Goal: Use online tool/utility: Utilize a website feature to perform a specific function

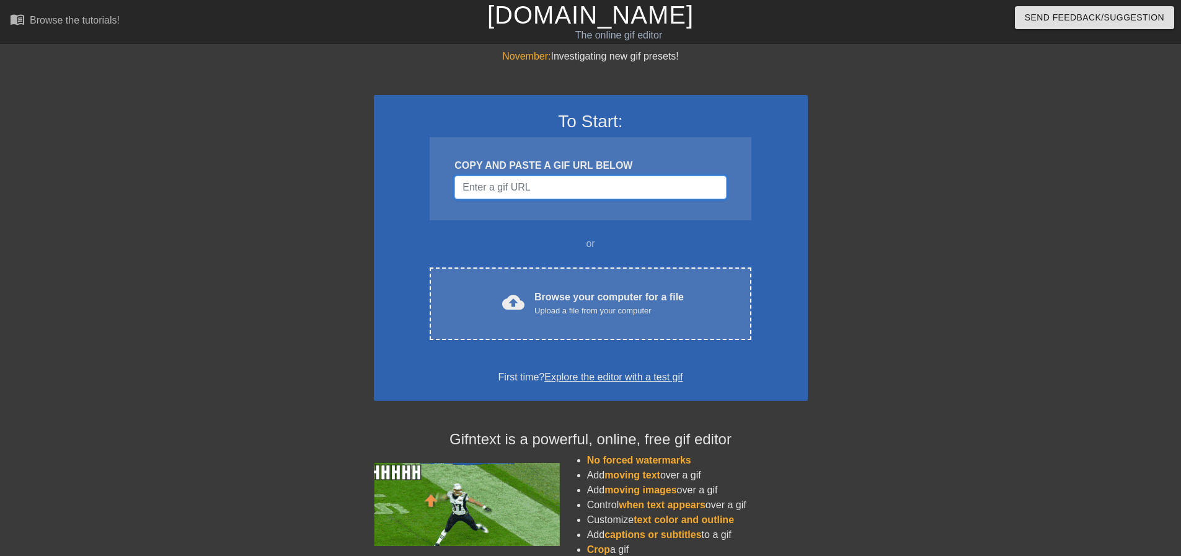
click at [521, 184] on input "Username" at bounding box center [591, 187] width 272 height 24
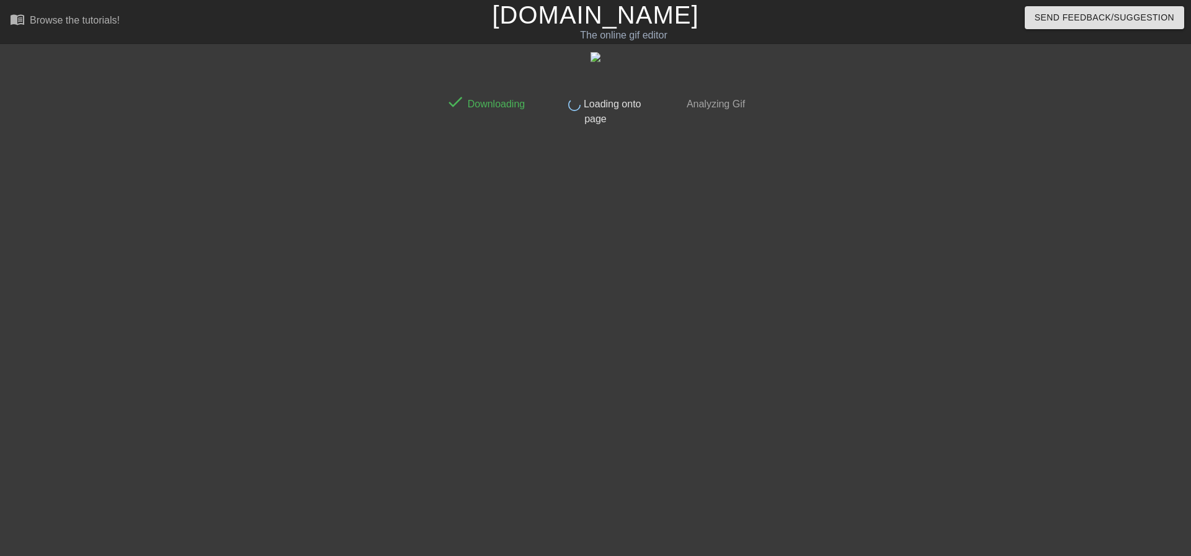
click at [243, 206] on div at bounding box center [332, 235] width 186 height 372
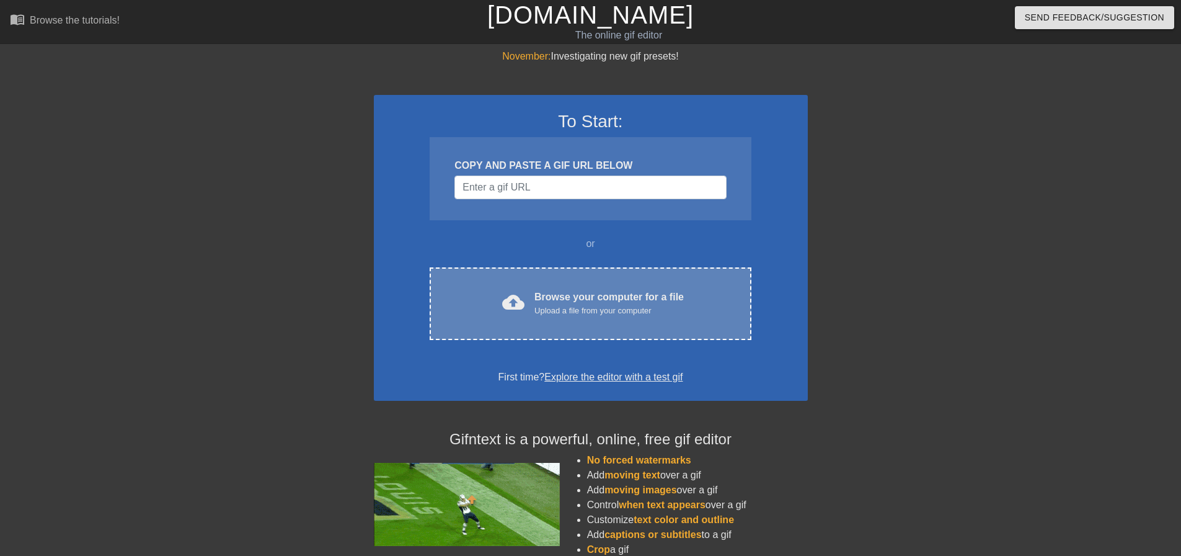
click at [529, 286] on div "cloud_upload Browse your computer for a file Upload a file from your computer C…" at bounding box center [590, 303] width 321 height 73
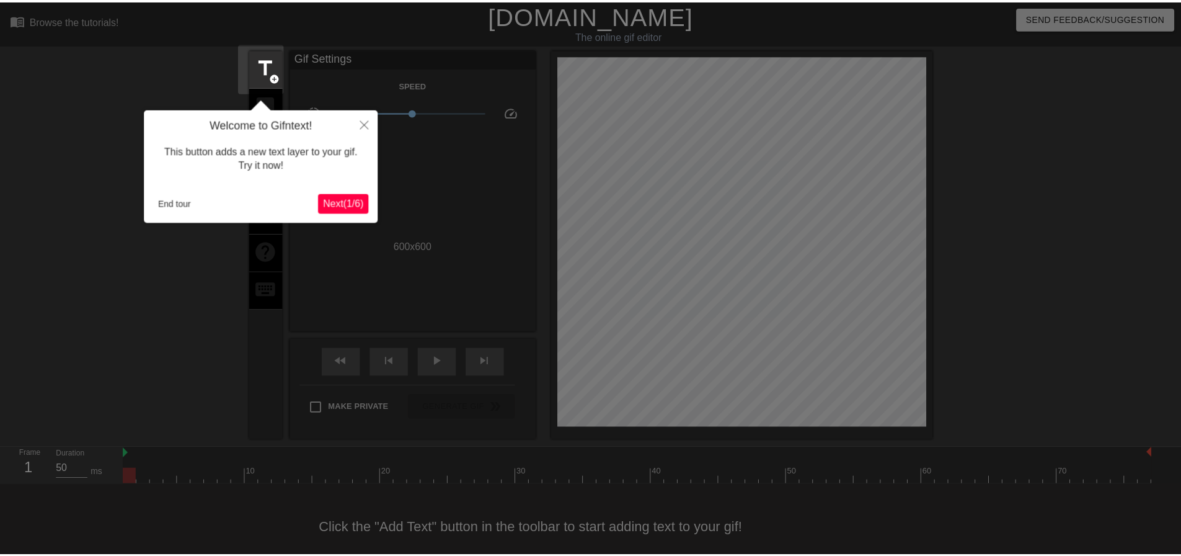
scroll to position [16, 0]
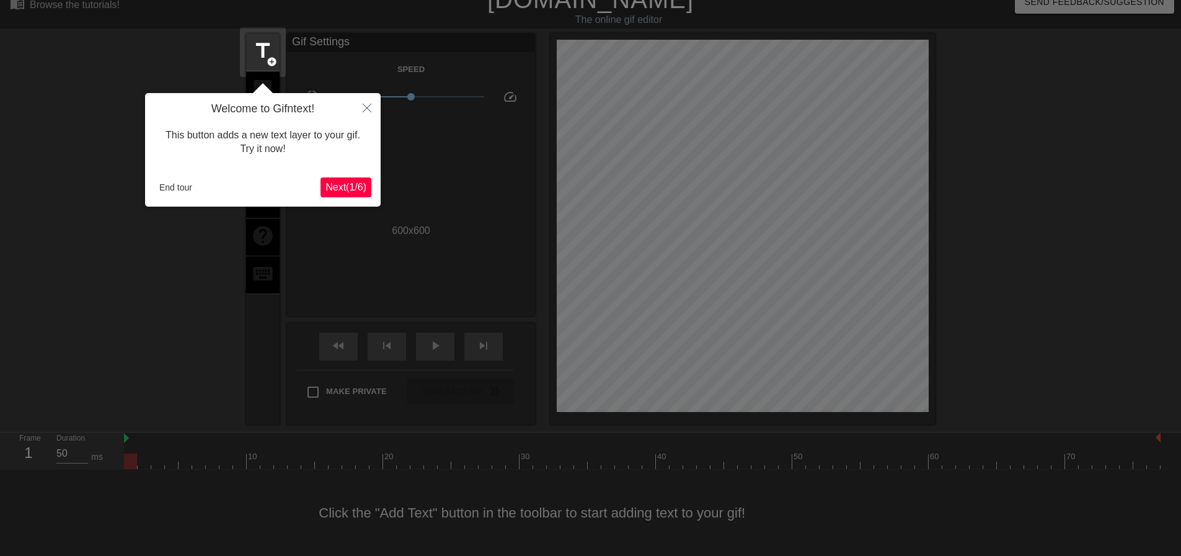
click at [334, 182] on span "Next ( 1 / 6 )" at bounding box center [346, 187] width 41 height 11
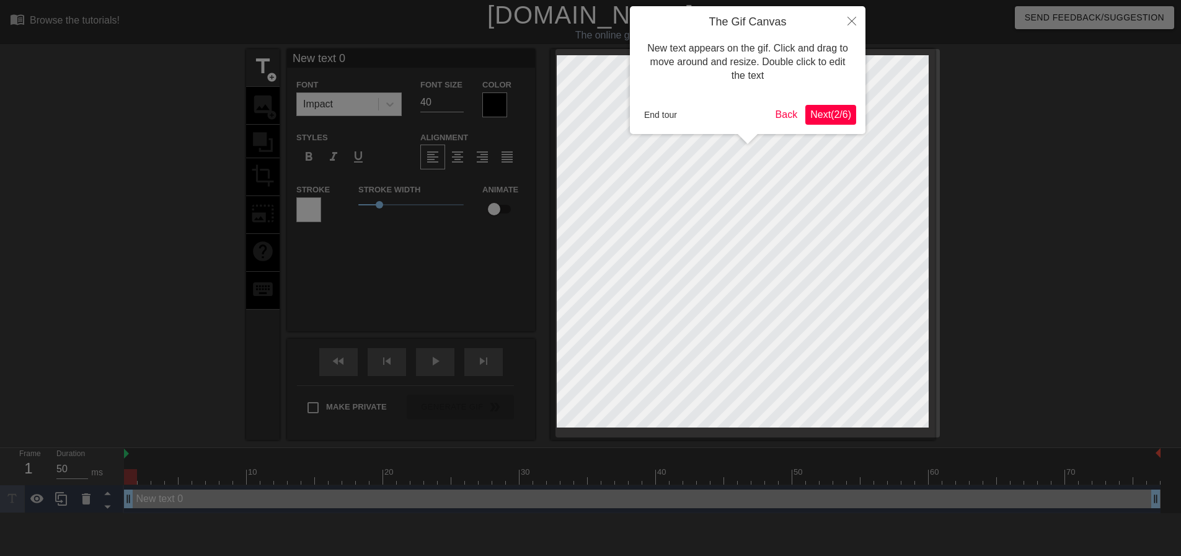
scroll to position [0, 0]
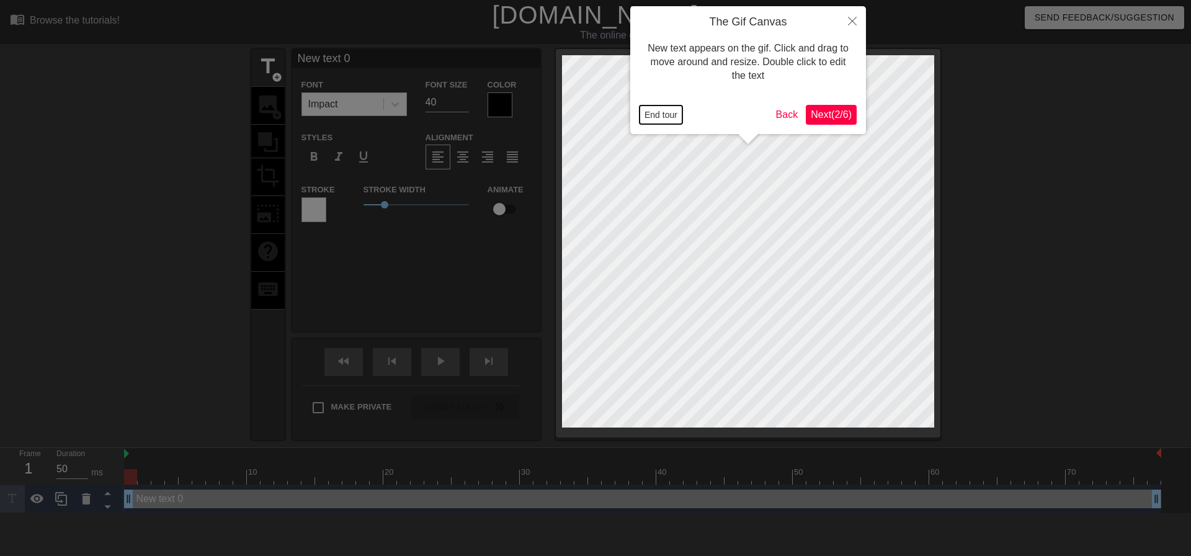
click at [655, 113] on button "End tour" at bounding box center [660, 114] width 43 height 19
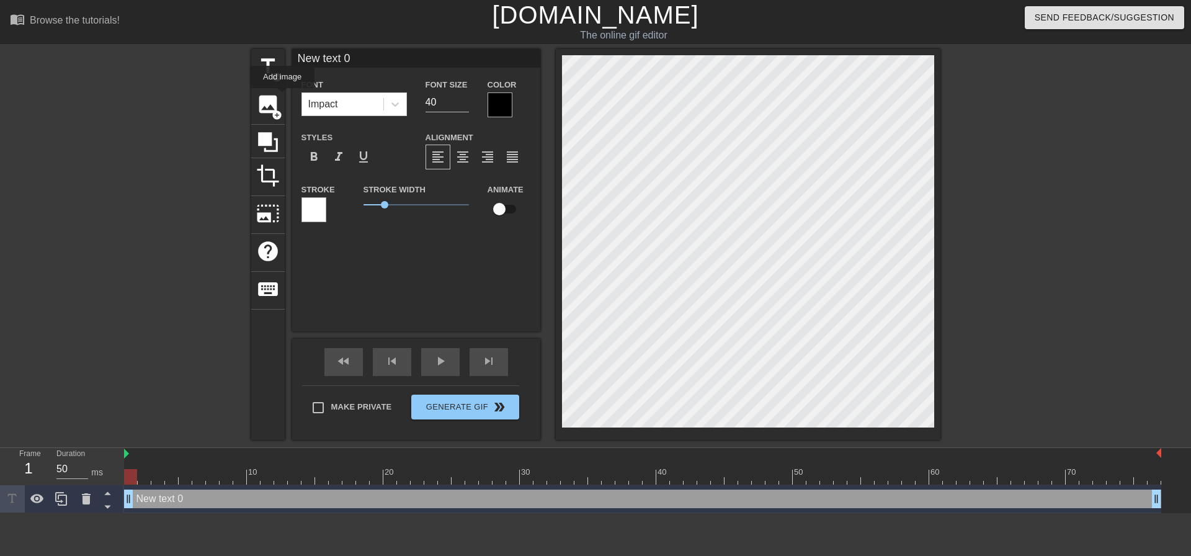
click at [248, 101] on div "title add_circle image add_circle crop photo_size_select_large help keyboard Ne…" at bounding box center [595, 244] width 1191 height 391
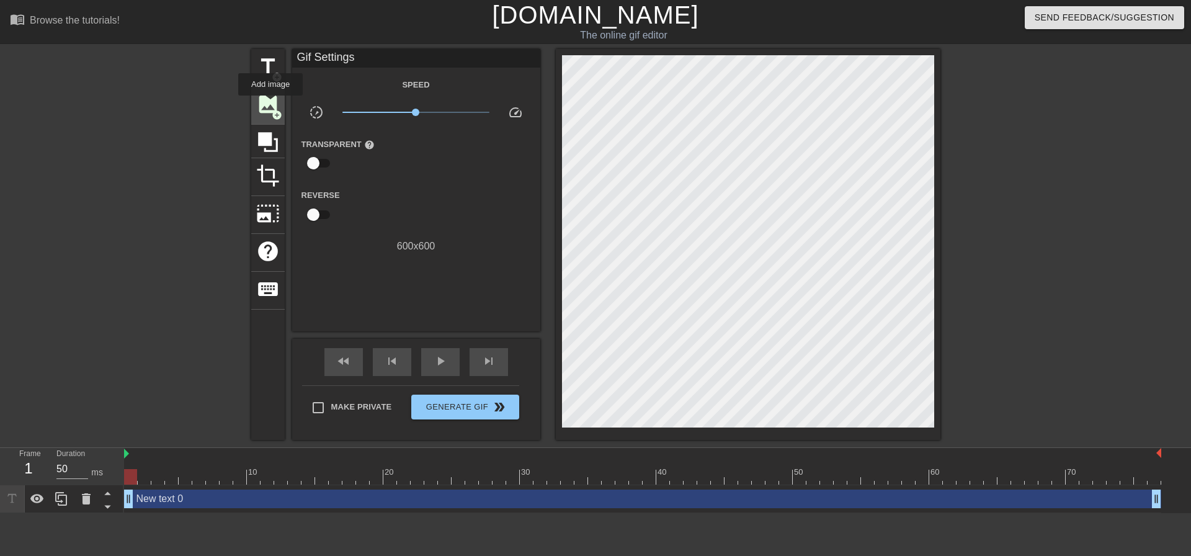
click at [271, 104] on span "image" at bounding box center [268, 104] width 24 height 24
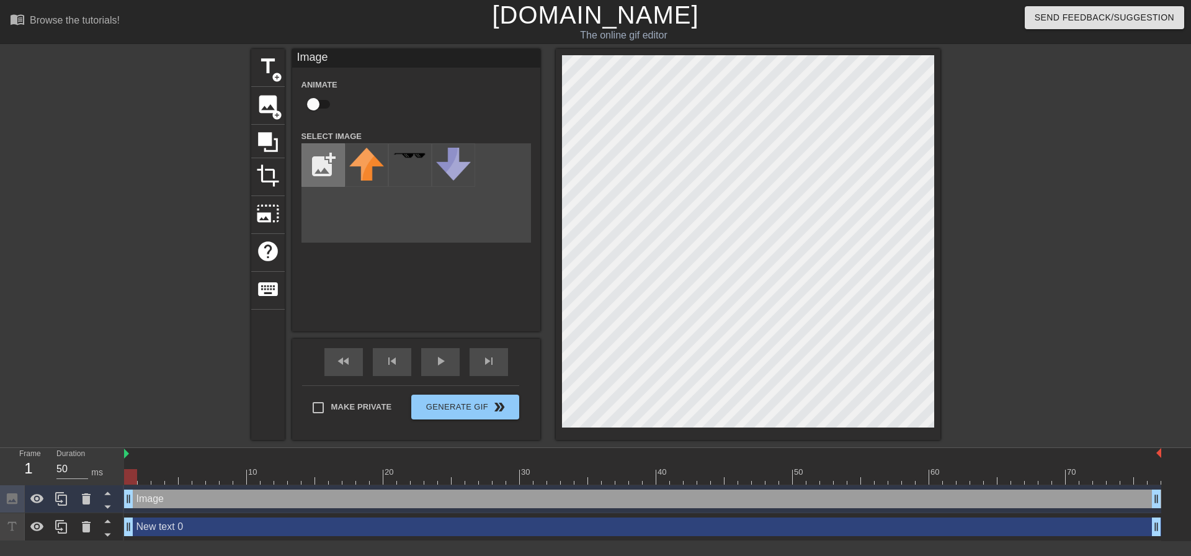
click at [328, 166] on input "file" at bounding box center [323, 165] width 42 height 42
type input "C:\fakepath\Screenshot 2025-10-14 134914.png"
click at [373, 159] on img at bounding box center [366, 160] width 35 height 24
click at [992, 275] on div at bounding box center [1048, 235] width 186 height 372
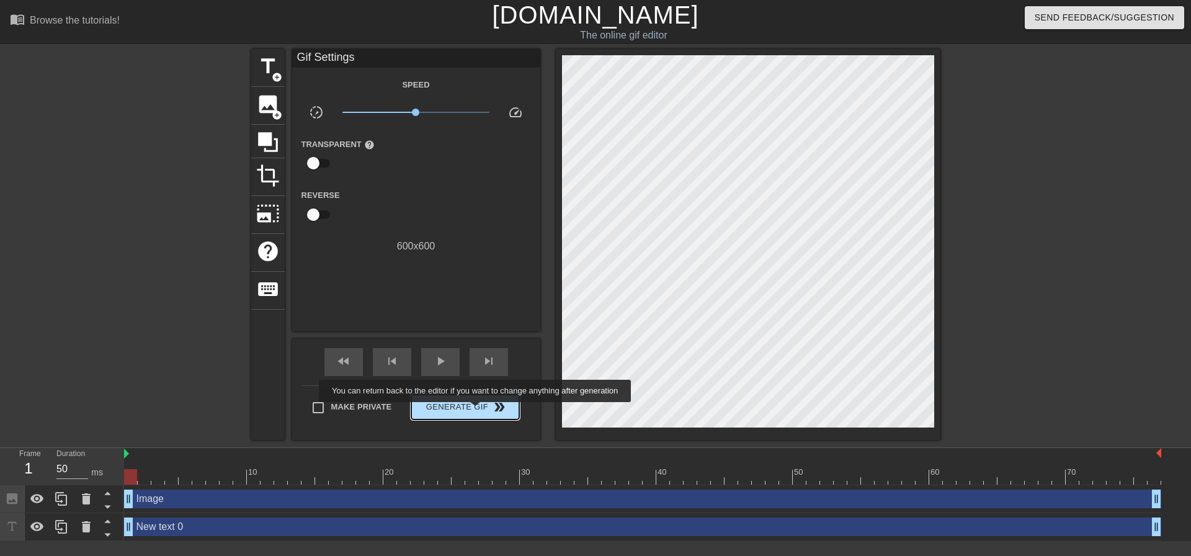
click at [476, 411] on span "Generate Gif double_arrow" at bounding box center [464, 406] width 97 height 15
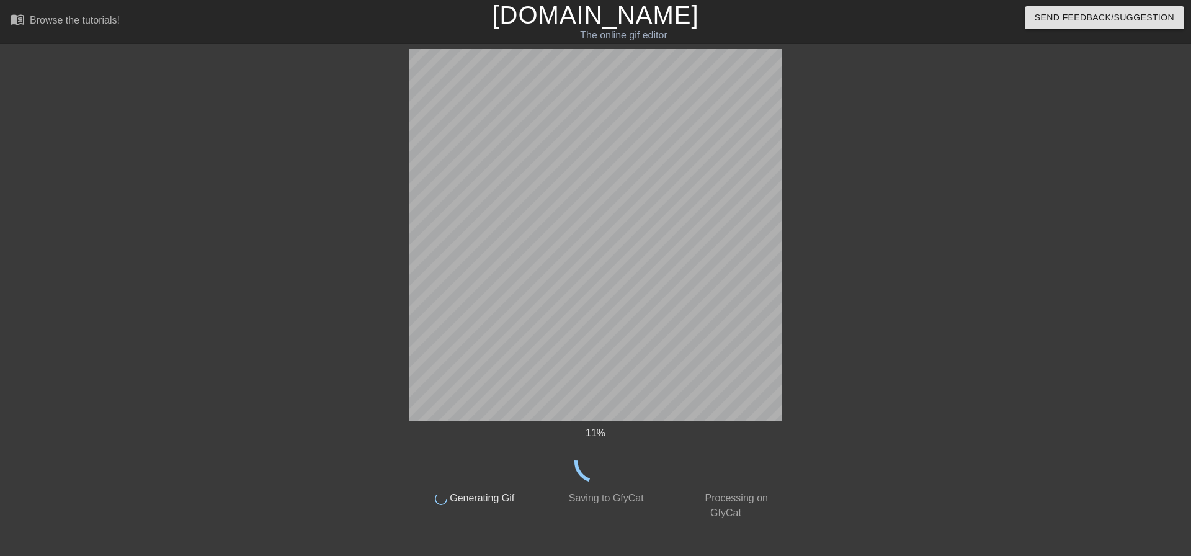
click at [337, 222] on div at bounding box center [301, 235] width 186 height 372
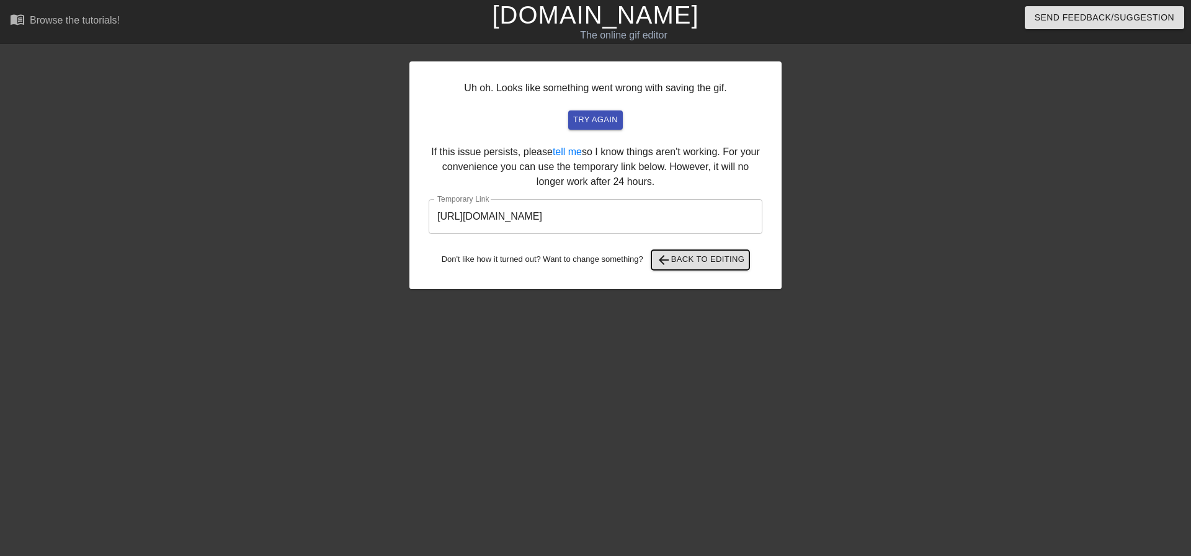
click at [714, 259] on span "arrow_back Back to Editing" at bounding box center [700, 259] width 89 height 15
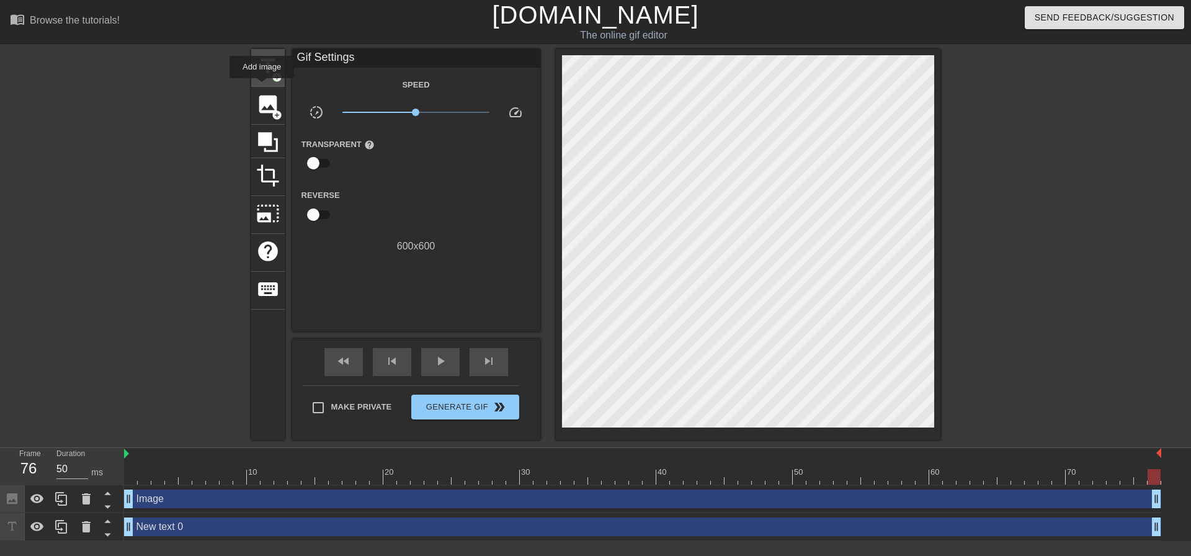
click at [269, 76] on span "title" at bounding box center [268, 67] width 24 height 24
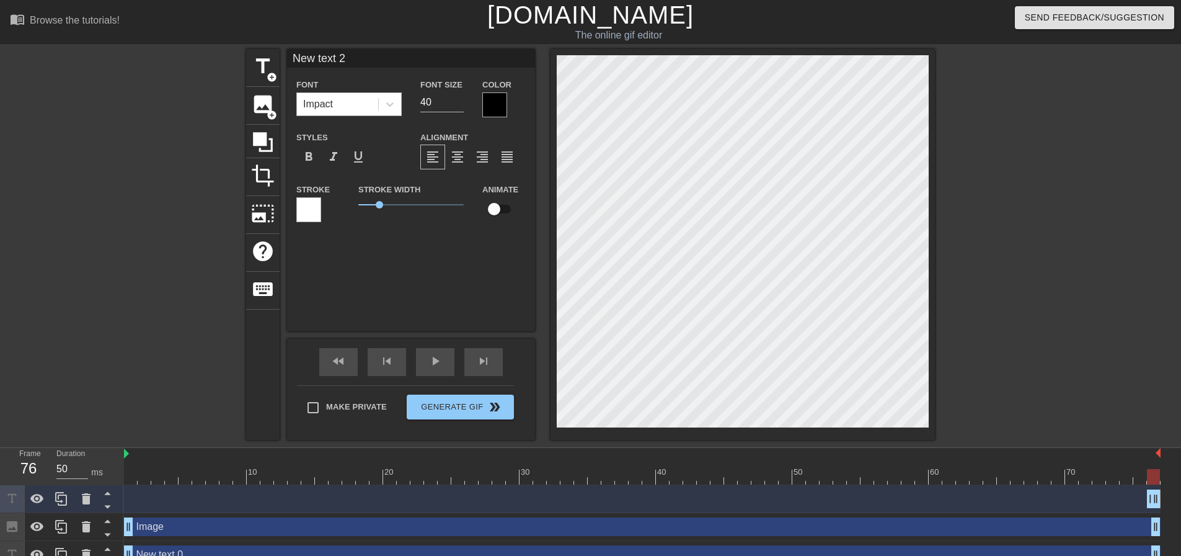
click at [365, 102] on div "Impact" at bounding box center [337, 104] width 81 height 22
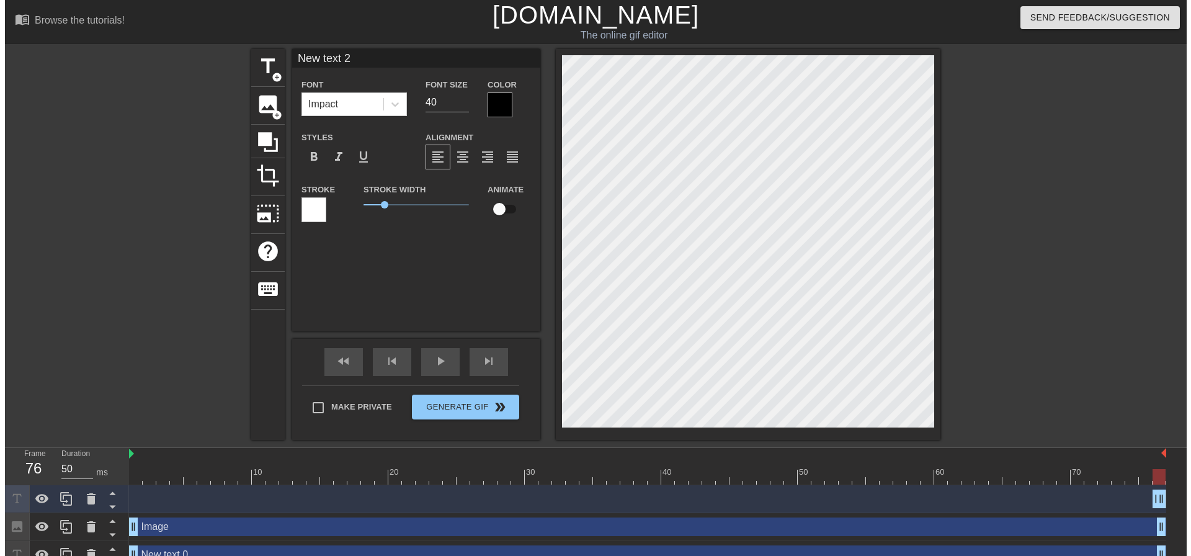
scroll to position [2, 4]
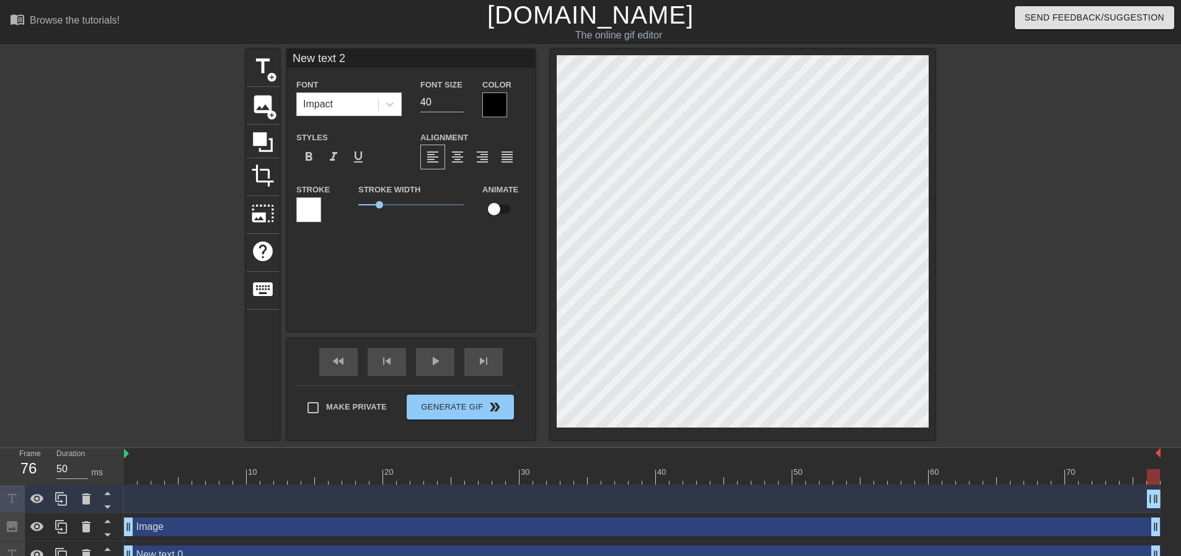
drag, startPoint x: 946, startPoint y: 260, endPoint x: 397, endPoint y: 222, distance: 550.2
click at [407, 234] on div "New text 2 Font Impact Font Size 40 Color Styles format_bold format_italic form…" at bounding box center [411, 190] width 248 height 282
click at [263, 63] on span "title" at bounding box center [263, 67] width 24 height 24
type input "New text 3"
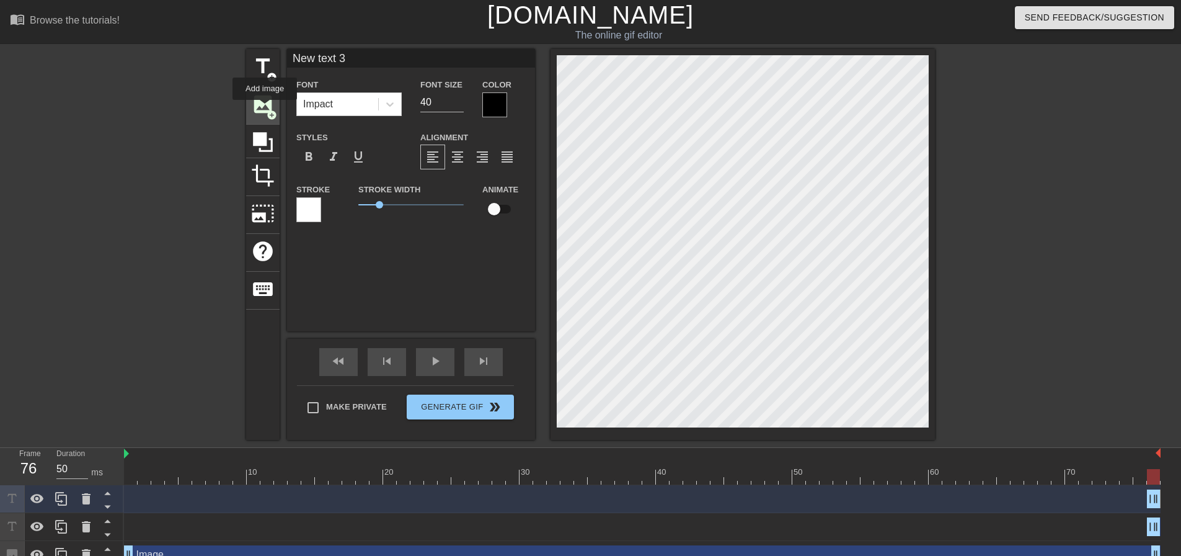
click at [264, 109] on span "image" at bounding box center [263, 104] width 24 height 24
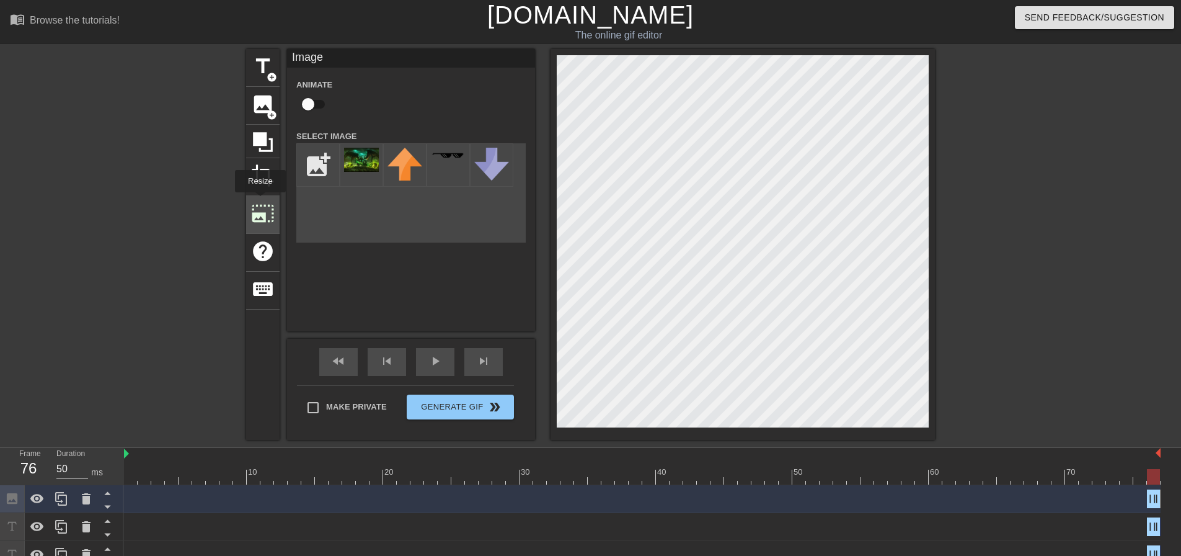
click at [259, 202] on span "photo_size_select_large" at bounding box center [263, 214] width 24 height 24
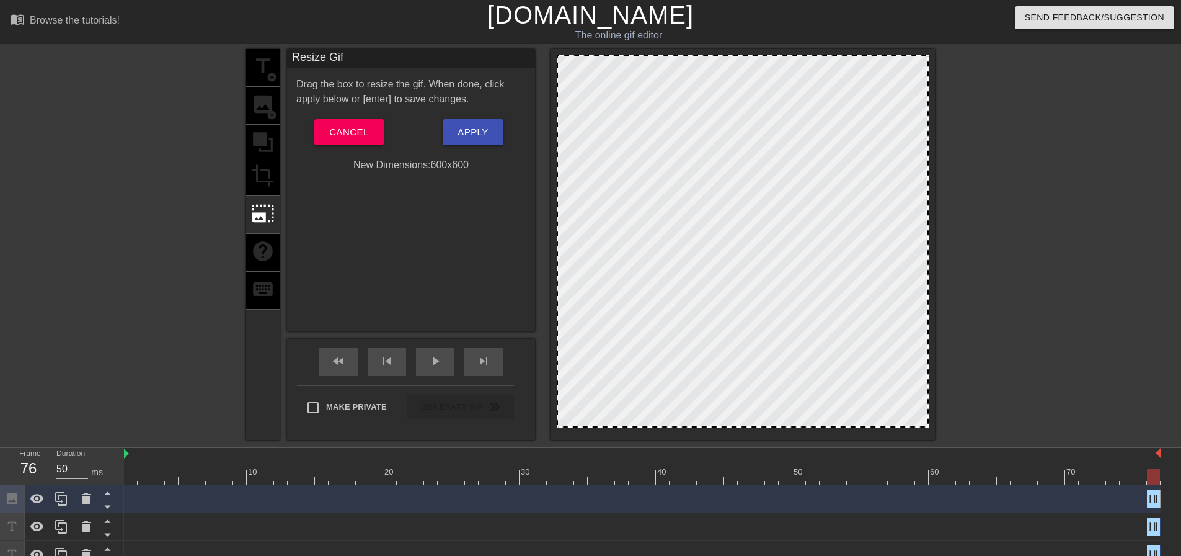
click at [350, 173] on div "Resize Gif Drag the box to resize the gif. When done, click apply below or [ent…" at bounding box center [411, 190] width 248 height 282
click at [352, 130] on span "Cancel" at bounding box center [348, 132] width 39 height 16
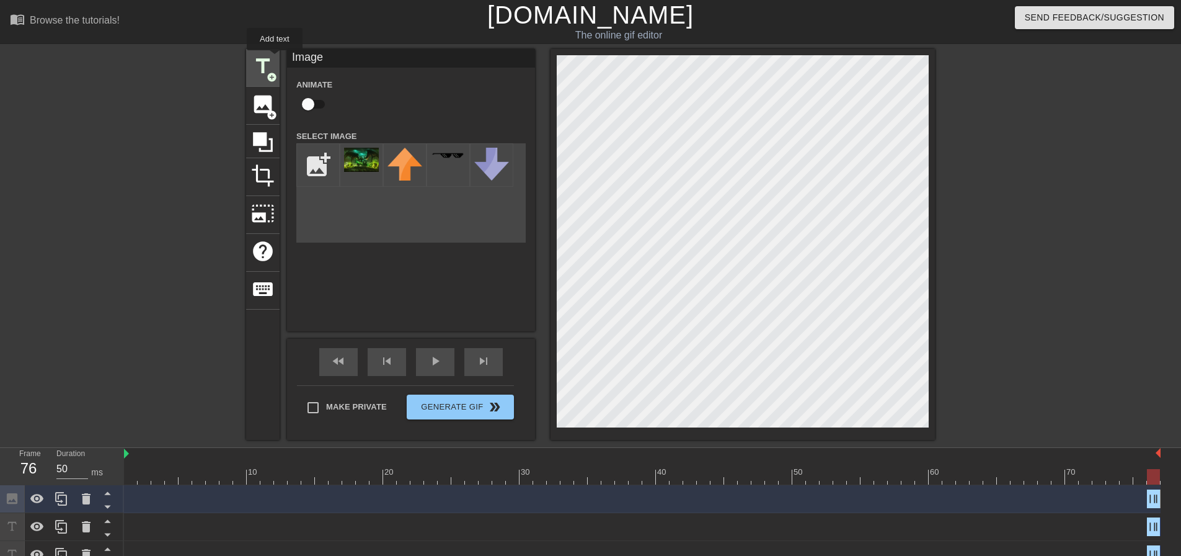
click at [275, 59] on div "title add_circle" at bounding box center [262, 68] width 33 height 38
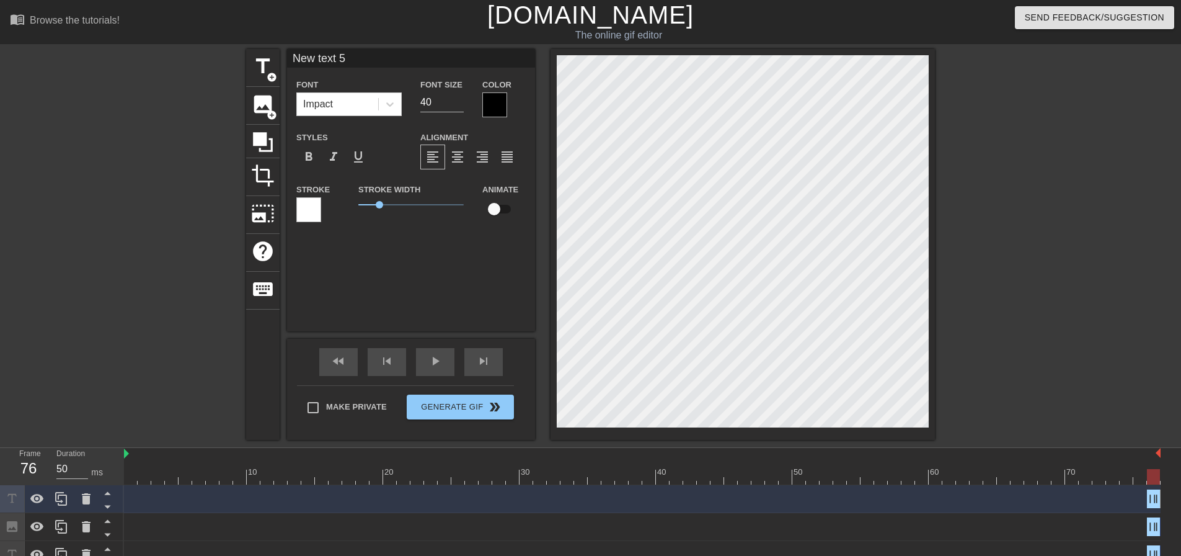
drag, startPoint x: 432, startPoint y: 55, endPoint x: 430, endPoint y: 74, distance: 19.9
click at [430, 74] on div "New text 5 Font Impact Font Size 40 Color Styles format_bold format_italic form…" at bounding box center [411, 141] width 248 height 184
drag, startPoint x: 466, startPoint y: 264, endPoint x: 540, endPoint y: 247, distance: 76.4
click at [466, 264] on div "New text 5 Font Impact Font Size 40 Color Styles format_bold format_italic form…" at bounding box center [411, 190] width 248 height 282
click at [575, 507] on div "menu_book Browse the tutorials! Gifntext.com The online gif editor Send Feedbac…" at bounding box center [590, 326] width 1181 height 652
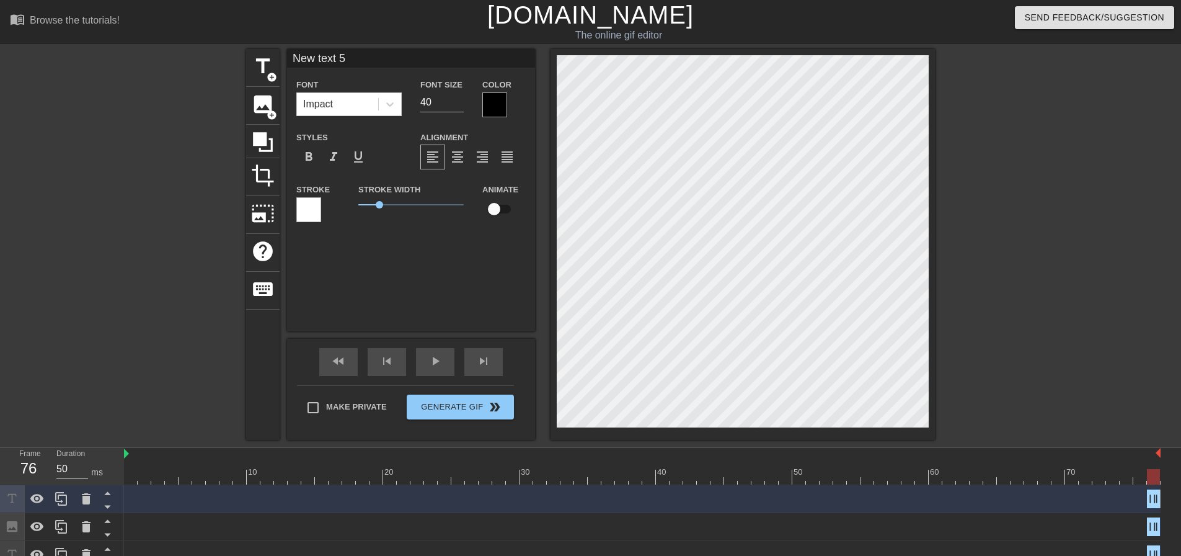
type input "New text 3"
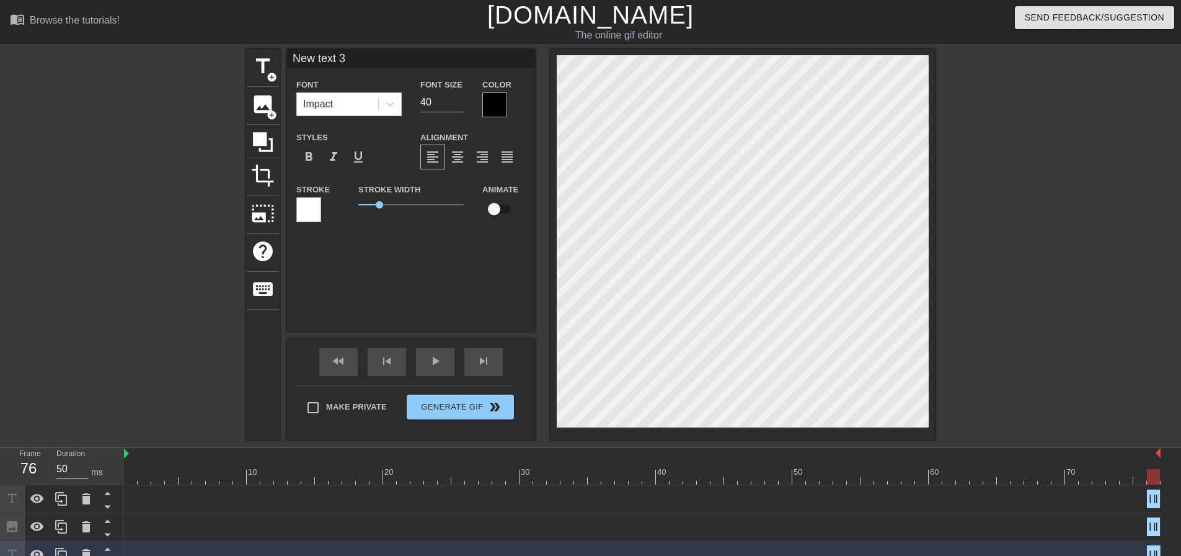
click at [642, 555] on html "menu_book Browse the tutorials! Gifntext.com The online gif editor Send Feedbac…" at bounding box center [590, 326] width 1181 height 652
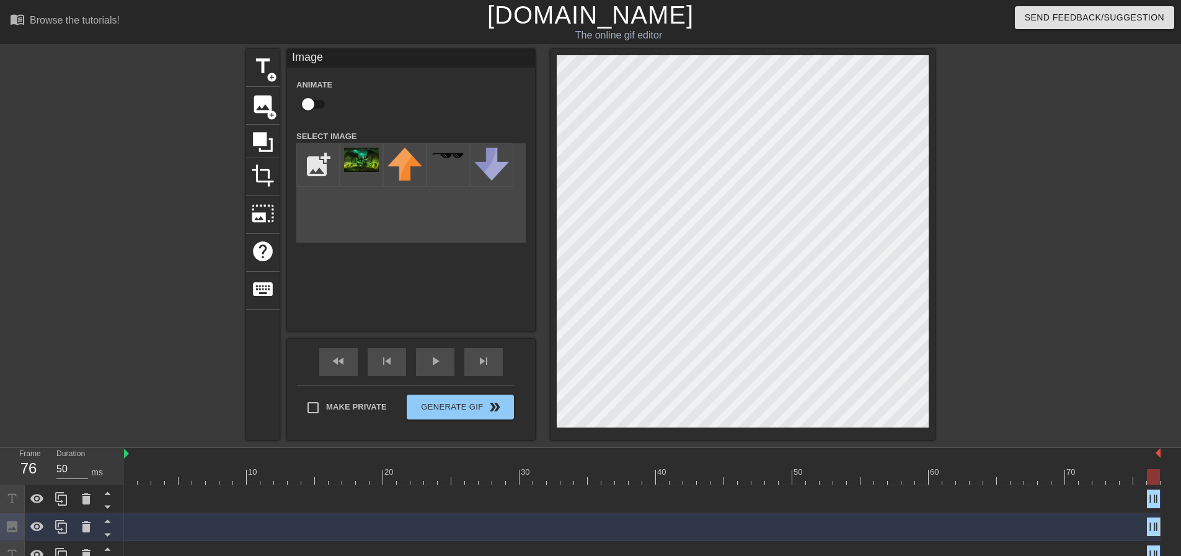
click at [696, 555] on html "menu_book Browse the tutorials! Gifntext.com The online gif editor Send Feedbac…" at bounding box center [590, 326] width 1181 height 652
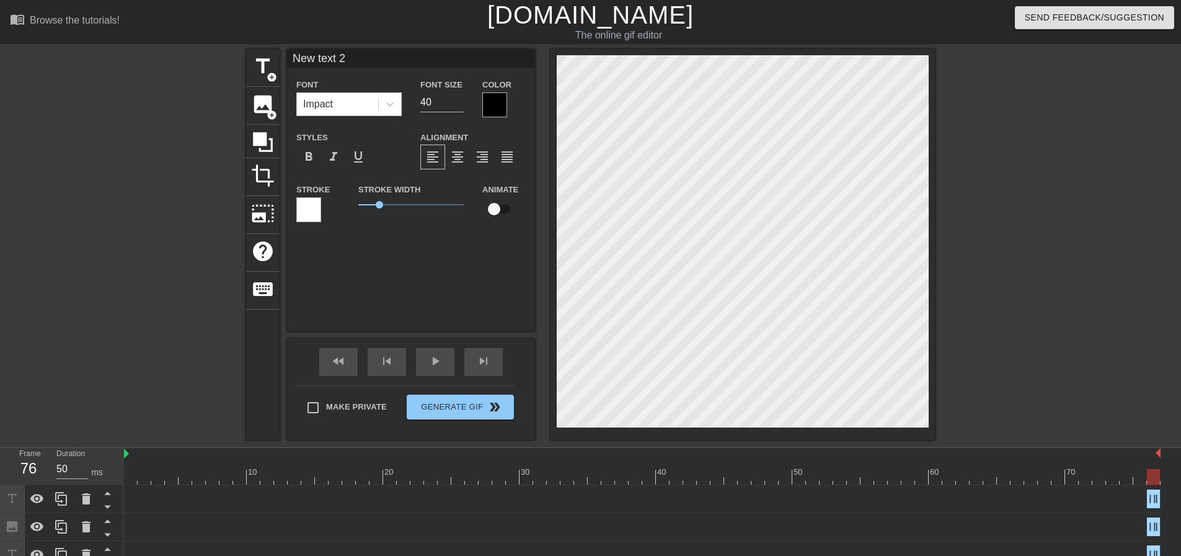
click at [652, 555] on html "menu_book Browse the tutorials! Gifntext.com The online gif editor Send Feedbac…" at bounding box center [590, 326] width 1181 height 652
type input "New text 0"
click at [687, 555] on html "menu_book Browse the tutorials! Gifntext.com The online gif editor Send Feedbac…" at bounding box center [590, 326] width 1181 height 652
click at [455, 406] on span "Generate Gif double_arrow" at bounding box center [460, 406] width 97 height 15
